Goal: Navigation & Orientation: Find specific page/section

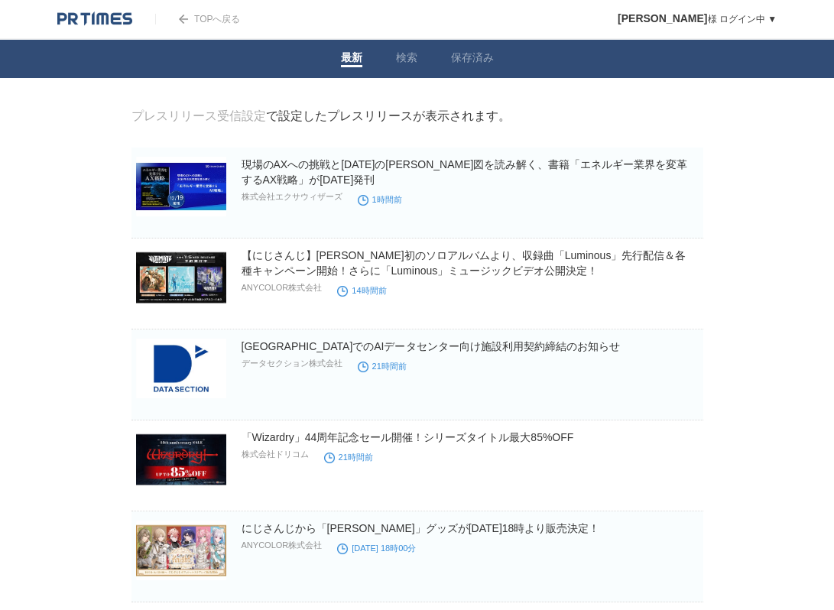
drag, startPoint x: 455, startPoint y: 269, endPoint x: 463, endPoint y: 260, distance: 11.9
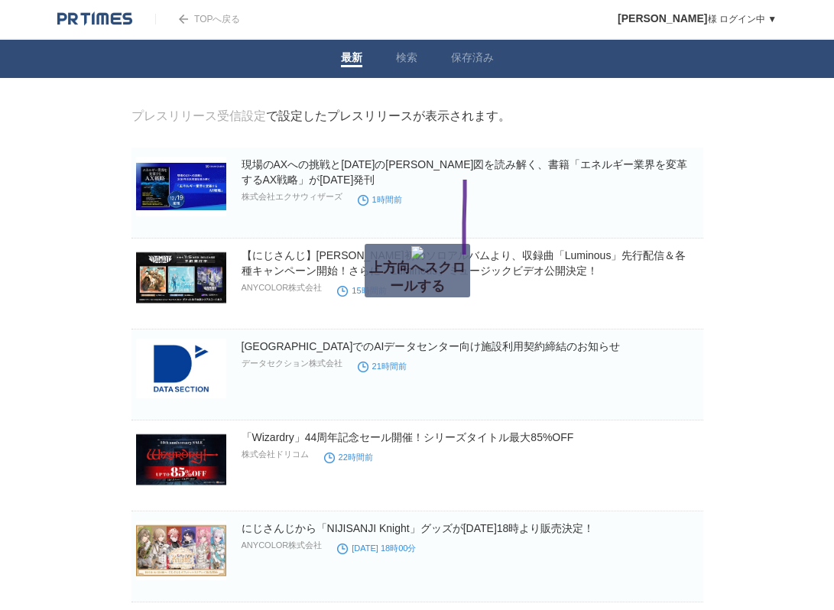
drag, startPoint x: 0, startPoint y: 0, endPoint x: 472, endPoint y: 253, distance: 535.7
drag, startPoint x: 640, startPoint y: 232, endPoint x: 639, endPoint y: 212, distance: 19.2
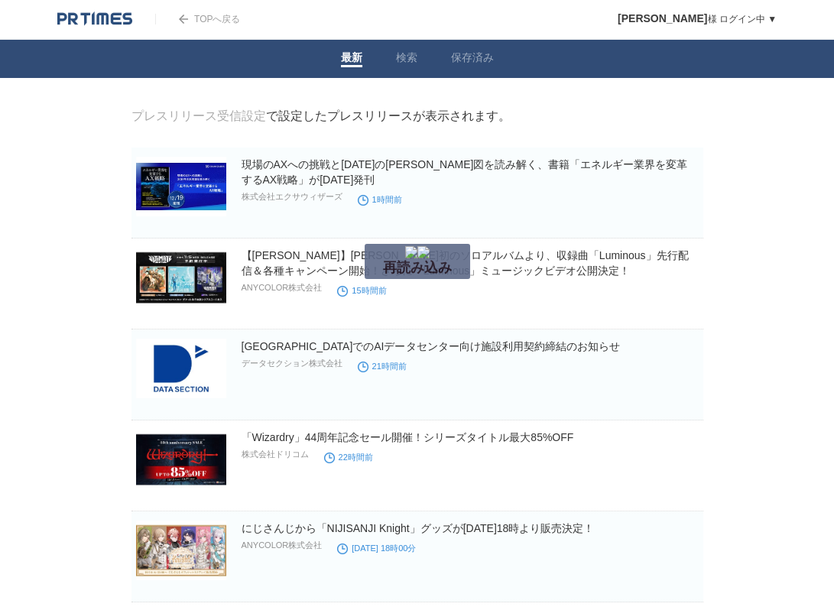
drag, startPoint x: 715, startPoint y: 170, endPoint x: 714, endPoint y: 186, distance: 15.4
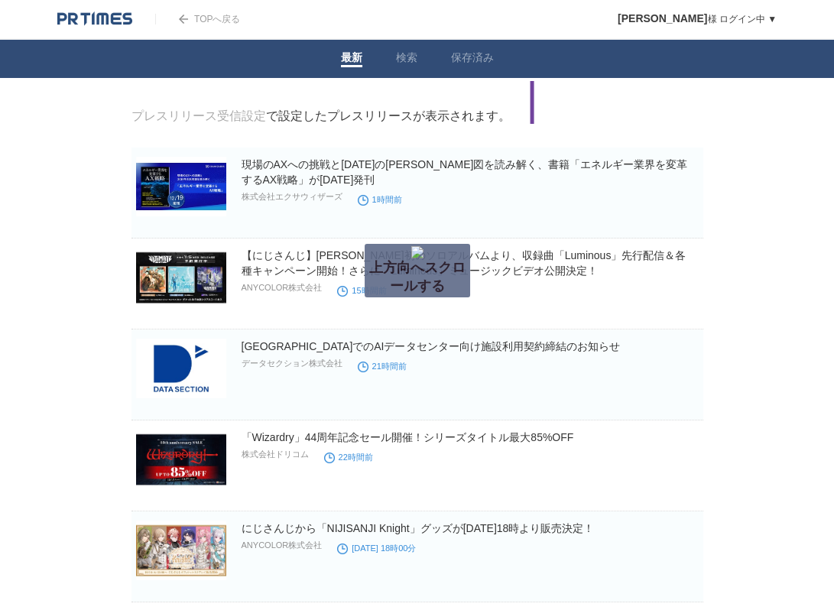
drag, startPoint x: 533, startPoint y: 135, endPoint x: 532, endPoint y: 128, distance: 7.8
